Goal: Task Accomplishment & Management: Use online tool/utility

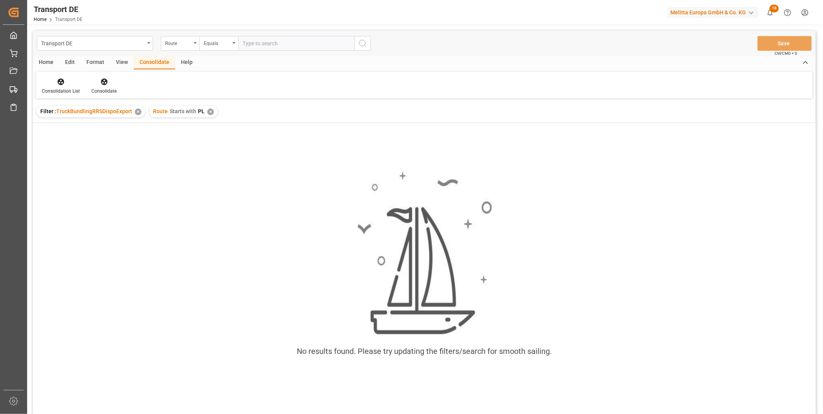
click at [210, 114] on div "✕" at bounding box center [210, 112] width 7 height 7
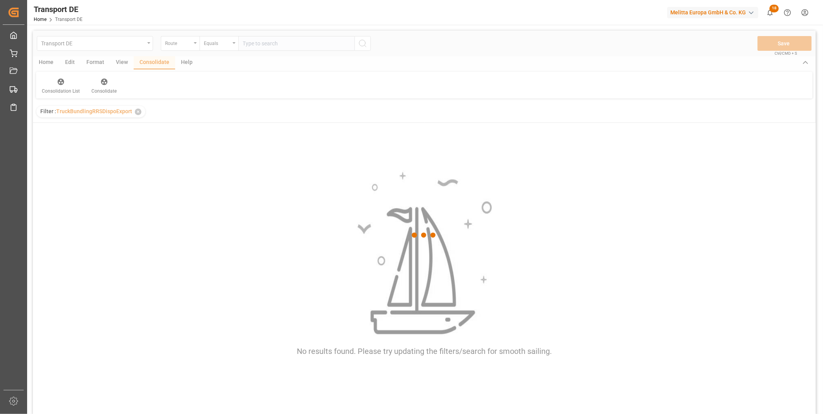
click at [210, 41] on div at bounding box center [424, 235] width 783 height 409
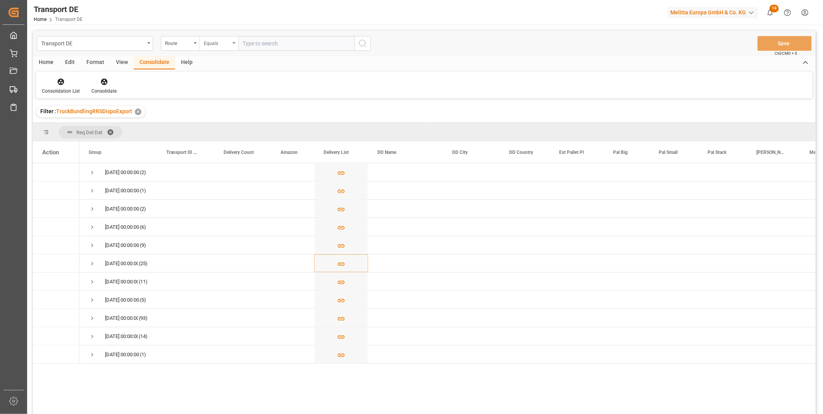
click at [207, 37] on div "Equals" at bounding box center [219, 43] width 39 height 15
click at [215, 132] on div "Starts with" at bounding box center [257, 128] width 115 height 16
type input "FR"
click at [358, 43] on icon "search button" at bounding box center [362, 43] width 9 height 9
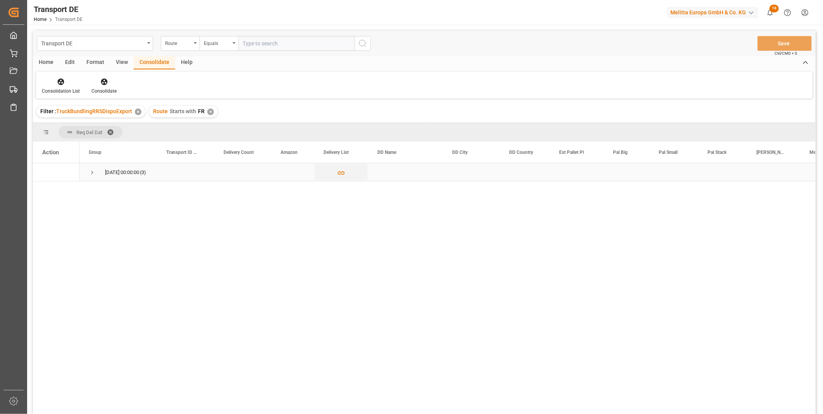
click at [92, 173] on span "Press SPACE to select this row." at bounding box center [92, 172] width 7 height 7
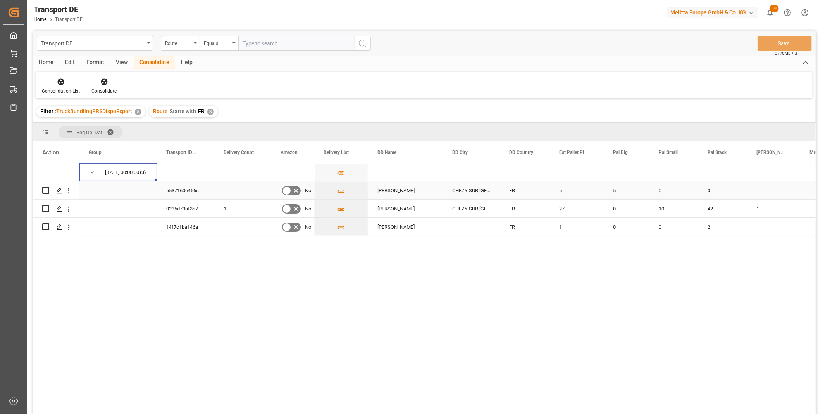
click at [43, 190] on input "Press Space to toggle row selection (unchecked)" at bounding box center [45, 190] width 7 height 7
checkbox input "true"
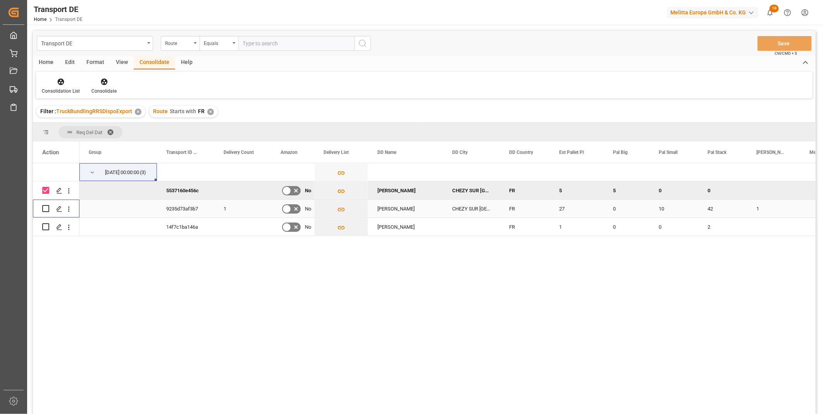
click at [47, 208] on input "Press Space to toggle row selection (unchecked)" at bounding box center [45, 208] width 7 height 7
checkbox input "true"
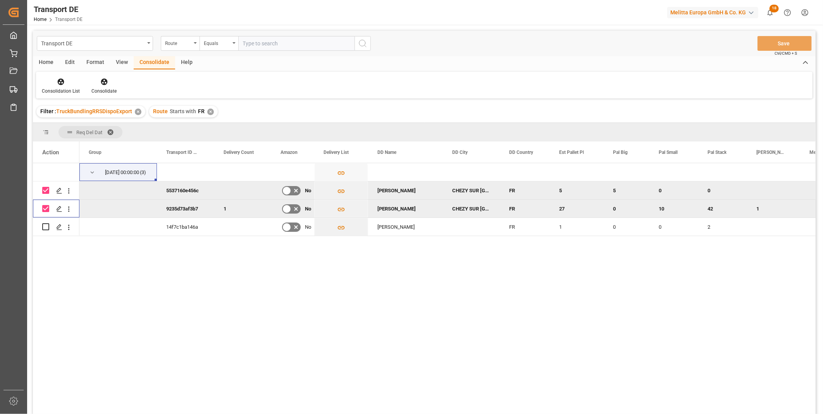
click at [45, 224] on input "Press Space to toggle row selection (unchecked)" at bounding box center [45, 226] width 7 height 7
checkbox input "true"
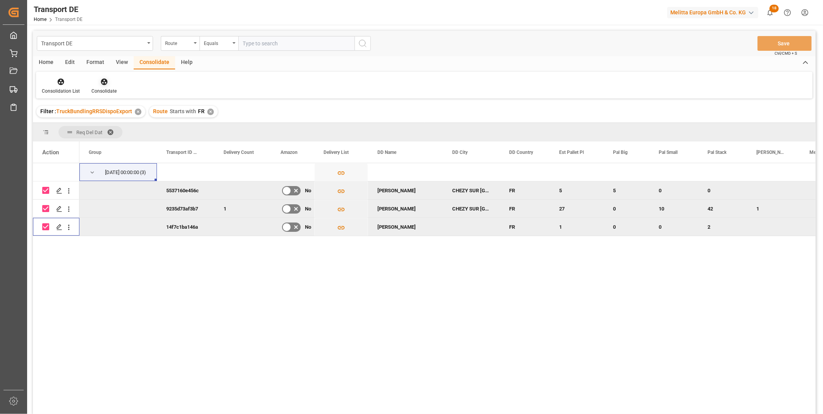
click at [103, 78] on icon at bounding box center [104, 82] width 8 height 8
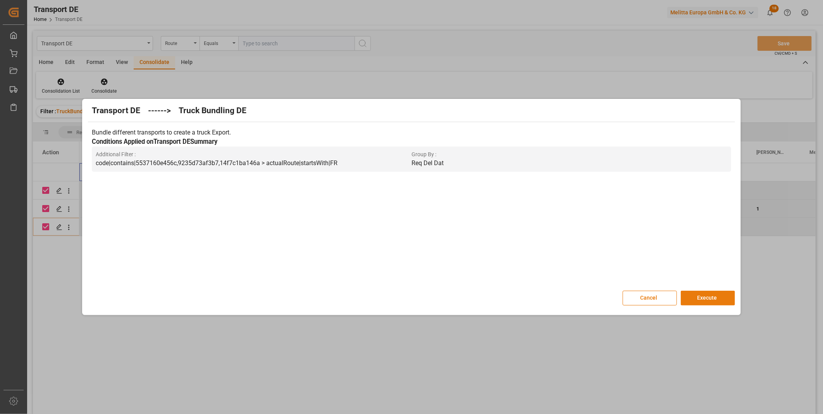
click at [698, 291] on button "Execute" at bounding box center [708, 298] width 54 height 15
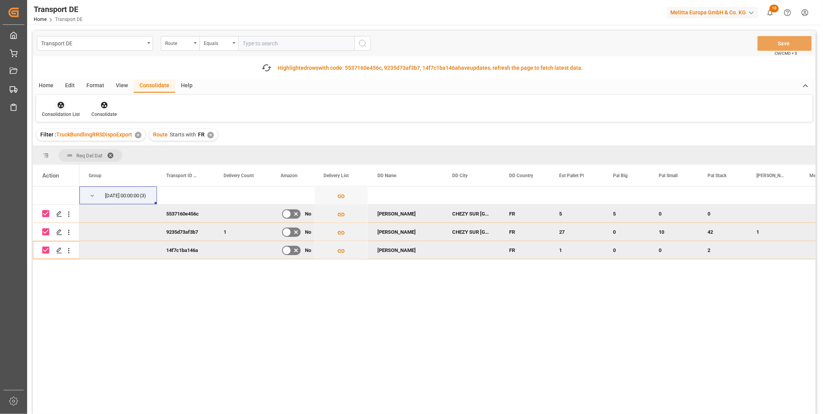
click at [44, 112] on div "Consolidation List" at bounding box center [61, 114] width 38 height 7
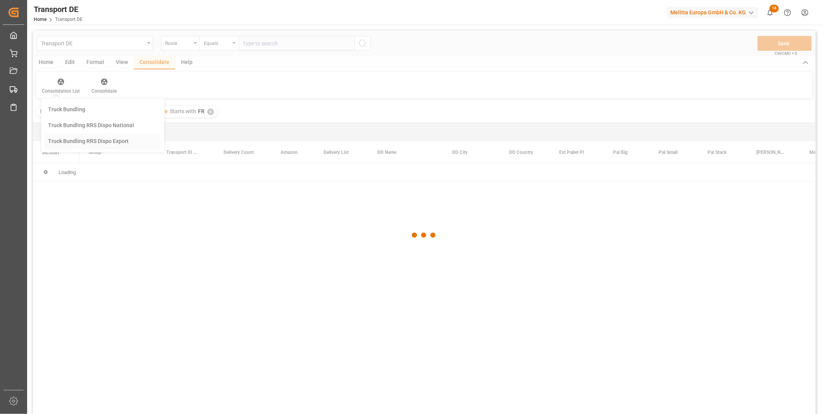
click at [94, 163] on div "Transport DE Route Equals Save Ctrl/CMD + S Home Edit Format View Consolidate H…" at bounding box center [424, 233] width 783 height 404
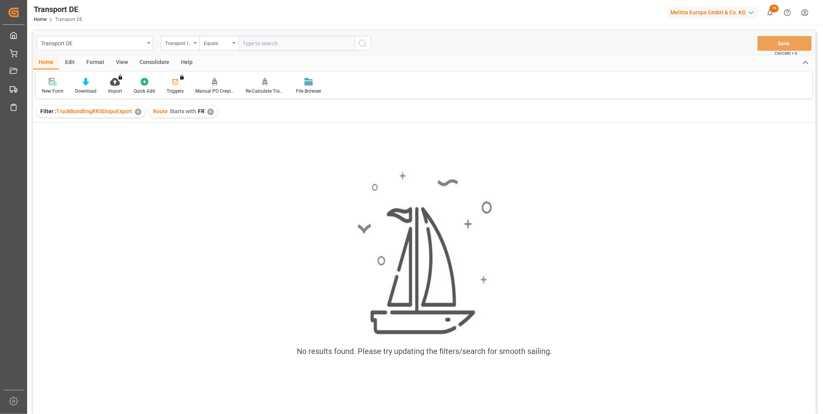
click at [153, 62] on div "Consolidate" at bounding box center [154, 62] width 41 height 13
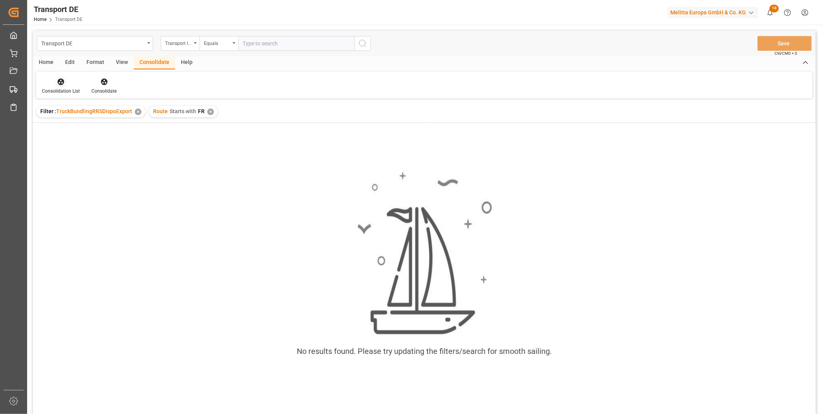
click at [72, 82] on div at bounding box center [61, 82] width 38 height 8
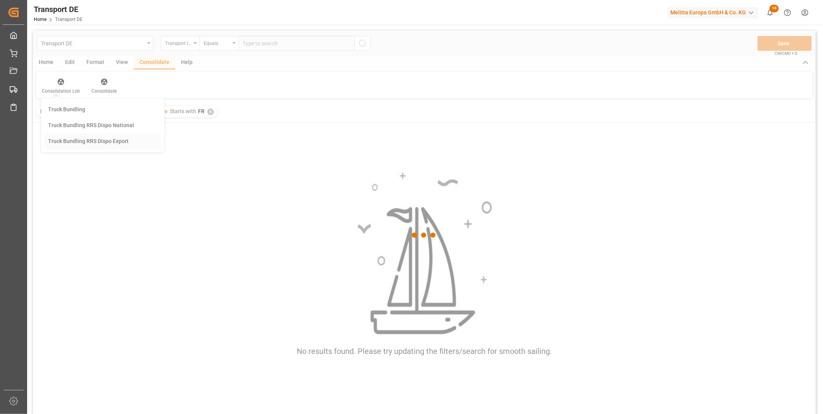
click at [91, 140] on div "Transport DE Transport ID Logward Equals Save Ctrl/CMD + S Home Edit Format Vie…" at bounding box center [424, 233] width 783 height 404
